Goal: Transaction & Acquisition: Purchase product/service

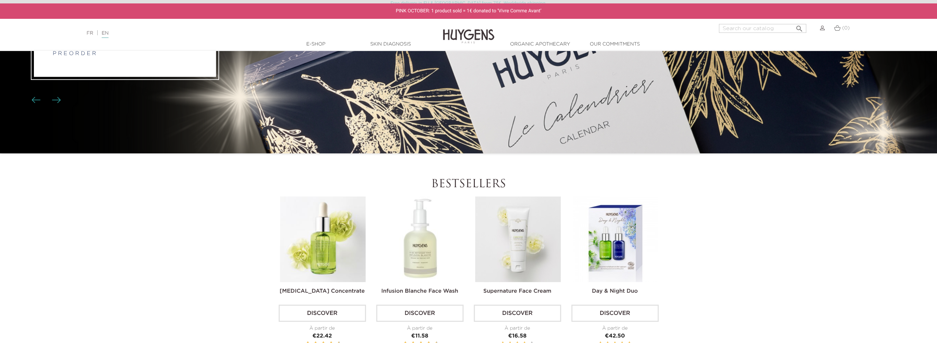
scroll to position [205, 0]
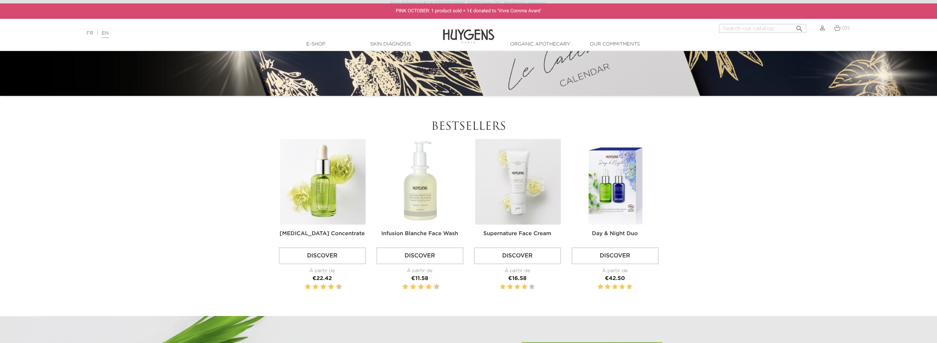
click at [420, 202] on img at bounding box center [420, 182] width 86 height 86
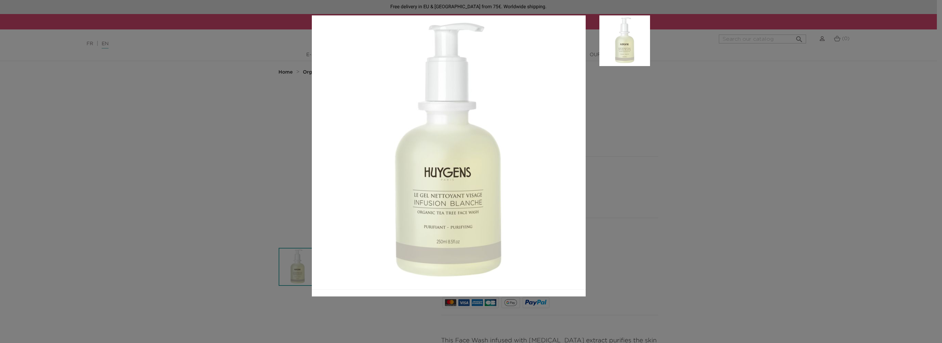
click at [298, 153] on div at bounding box center [471, 171] width 942 height 343
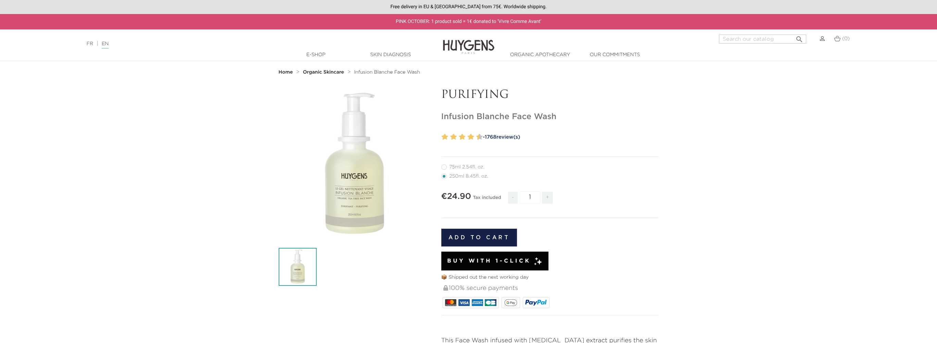
click at [545, 197] on span "+" at bounding box center [547, 198] width 11 height 12
type input "2"
click at [501, 226] on div "Add to cart" at bounding box center [549, 237] width 217 height 28
click at [504, 234] on button "Add to cart" at bounding box center [479, 238] width 76 height 18
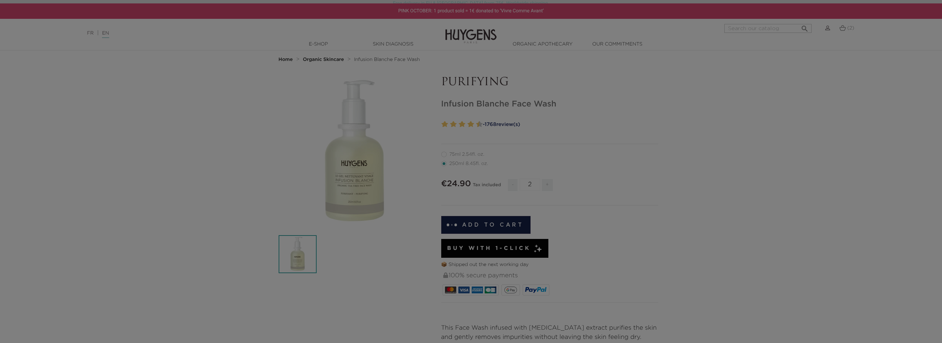
scroll to position [34, 0]
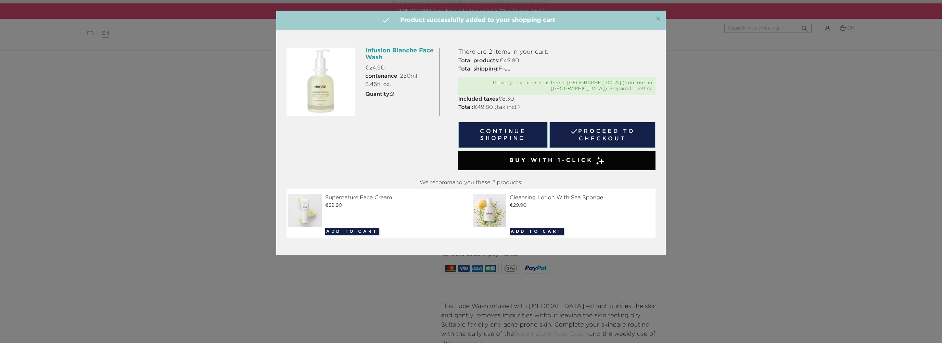
click at [608, 128] on link " Proceed to checkout" at bounding box center [602, 135] width 106 height 26
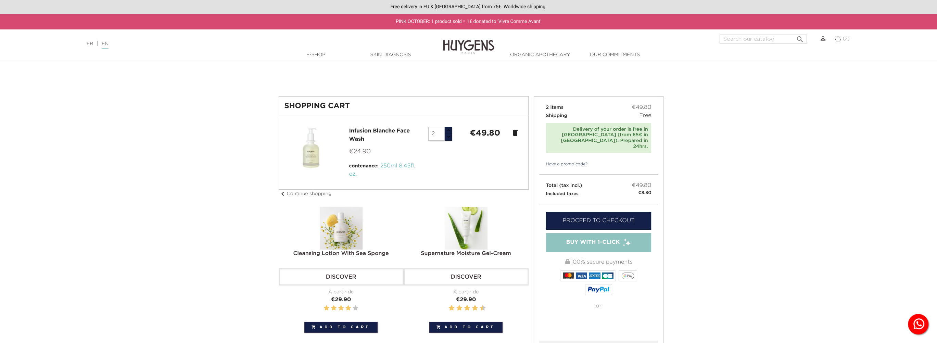
click at [573, 212] on link "Proceed to checkout" at bounding box center [598, 221] width 105 height 18
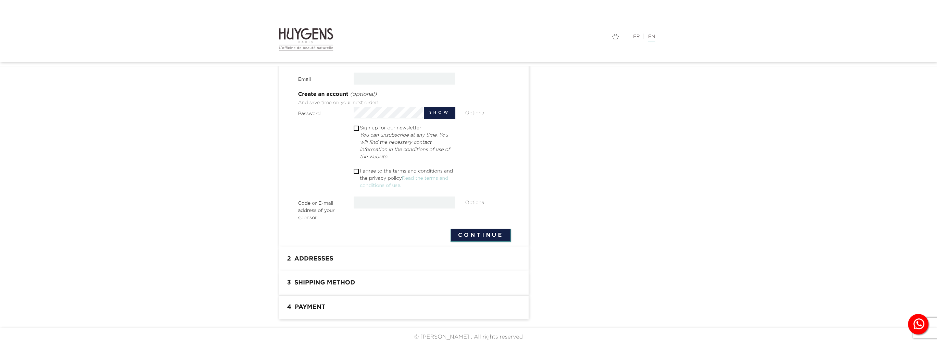
scroll to position [191, 0]
click at [389, 243] on section " 1 Personal Information mode_edit Edit Express Checkout Order as a guest | Sig…" at bounding box center [404, 74] width 250 height 340
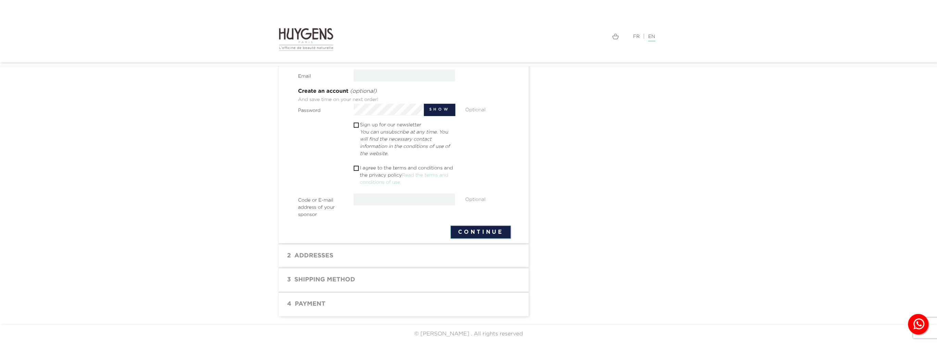
click at [388, 260] on h1 "2 Addresses" at bounding box center [404, 256] width 240 height 14
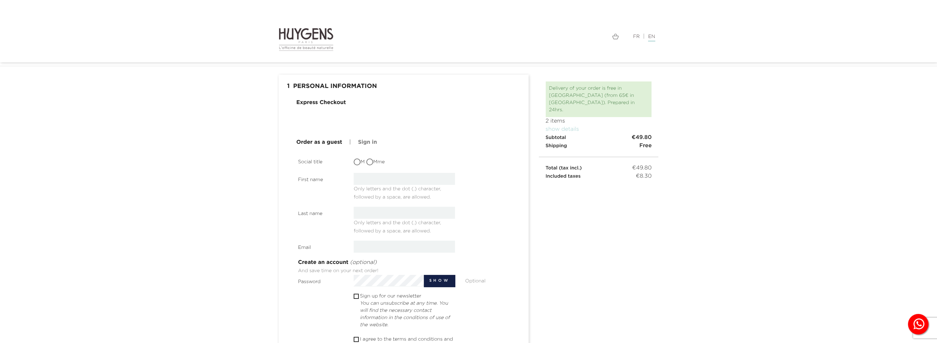
click at [399, 175] on input "text" at bounding box center [403, 179] width 101 height 12
click at [362, 161] on label "M" at bounding box center [358, 161] width 11 height 7
click at [361, 161] on input "M" at bounding box center [357, 162] width 7 height 7
radio input "true"
click at [373, 176] on input "text" at bounding box center [403, 179] width 101 height 12
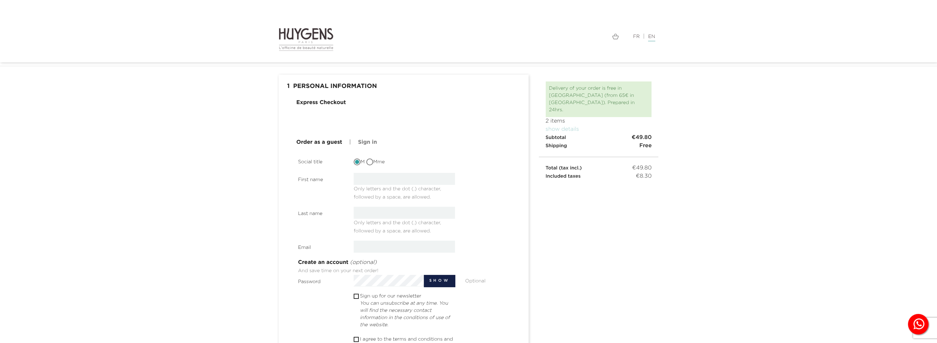
type input "[PERSON_NAME]"
type input "[EMAIL_ADDRESS][DOMAIN_NAME]"
click at [473, 202] on section "Social title M Mme First name Dimitris Only letters and the dot (.) character, …" at bounding box center [404, 273] width 212 height 236
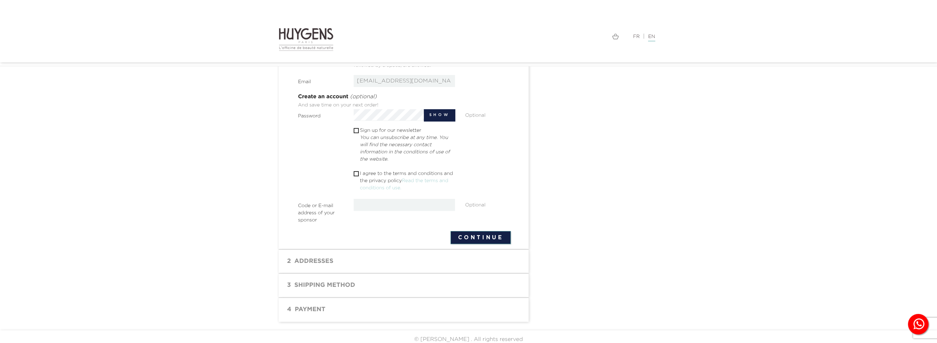
scroll to position [191, 0]
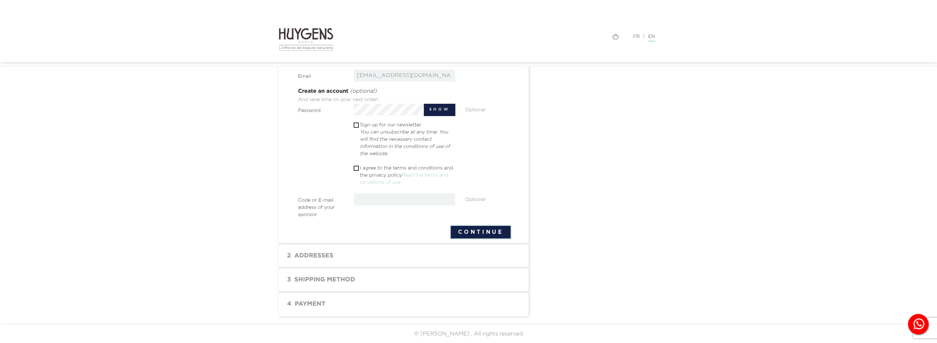
click at [463, 231] on button "Continue" at bounding box center [480, 231] width 60 height 13
click at [379, 165] on p "I agree to the terms and conditions and the privacy policy Read the terms and c…" at bounding box center [407, 176] width 95 height 22
click at [374, 168] on p "I agree to the terms and conditions and the privacy policy Read the terms and c…" at bounding box center [407, 176] width 95 height 22
click at [356, 168] on input "checkbox" at bounding box center [355, 168] width 4 height 4
checkbox input "true"
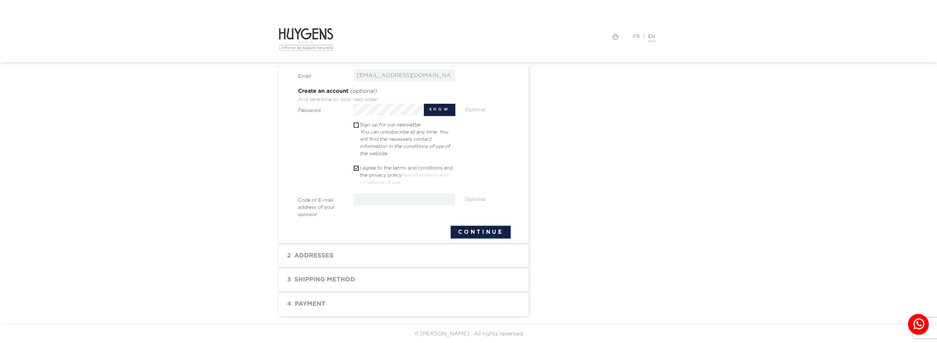
click at [482, 228] on button "Continue" at bounding box center [480, 231] width 60 height 13
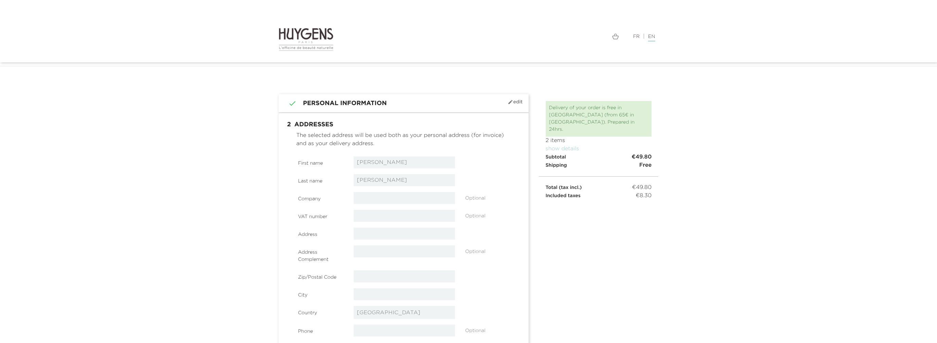
select select "8"
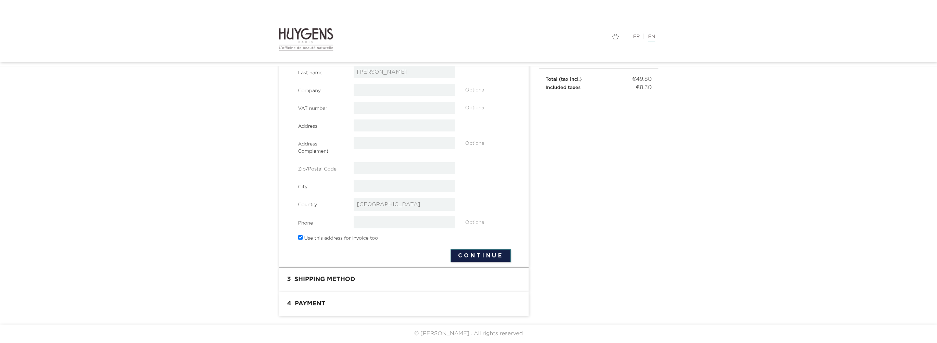
click at [341, 302] on h1 "4 Payment" at bounding box center [404, 304] width 240 height 14
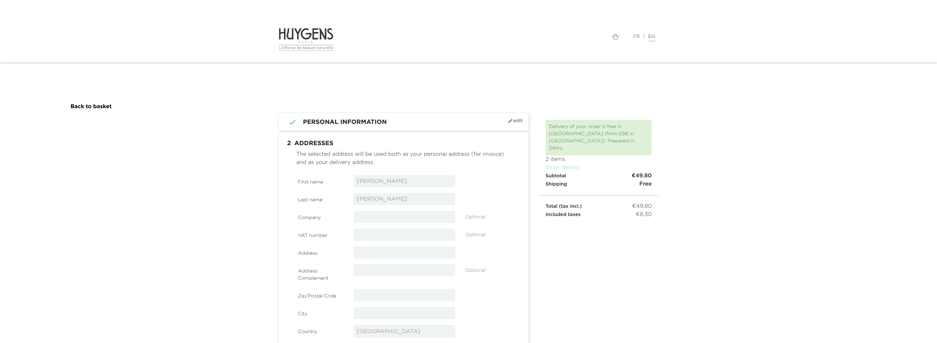
click at [96, 106] on link "Back to basket" at bounding box center [90, 106] width 41 height 5
